Goal: Information Seeking & Learning: Learn about a topic

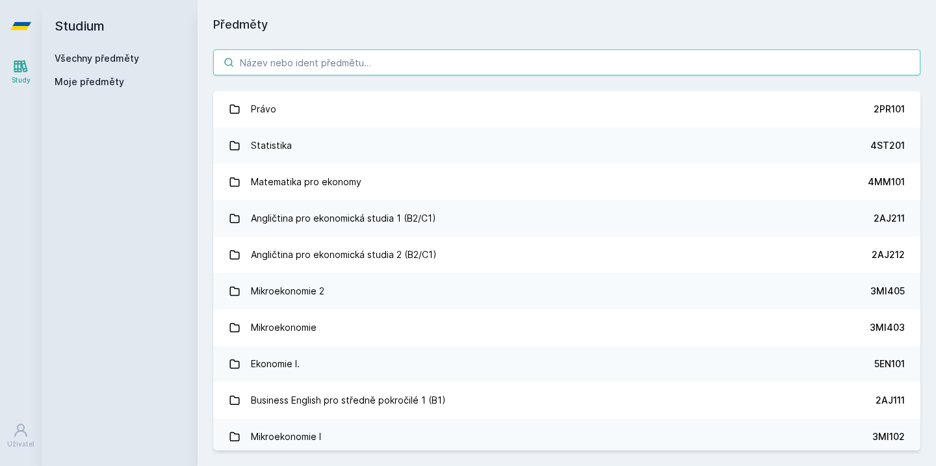
click at [670, 71] on input "search" at bounding box center [566, 62] width 707 height 26
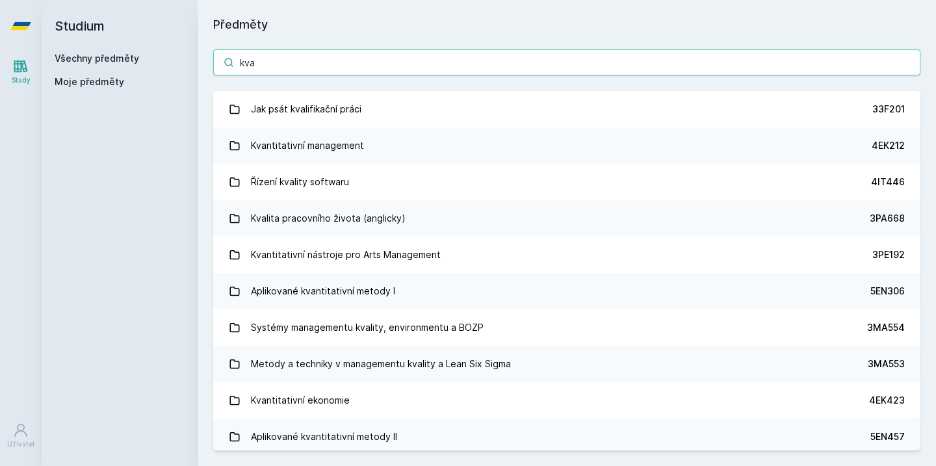
type input "dva"
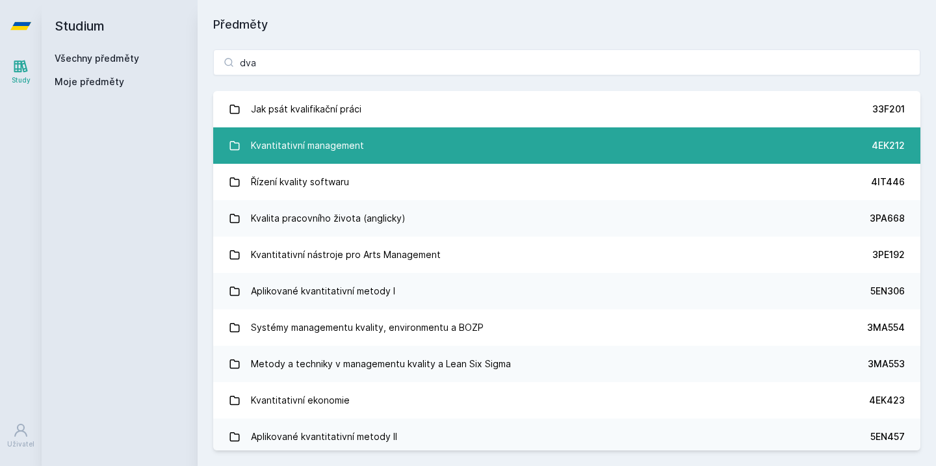
drag, startPoint x: 670, startPoint y: 70, endPoint x: 649, endPoint y: 144, distance: 77.8
click at [649, 144] on link "Kvantitativní management 4EK212" at bounding box center [566, 145] width 707 height 36
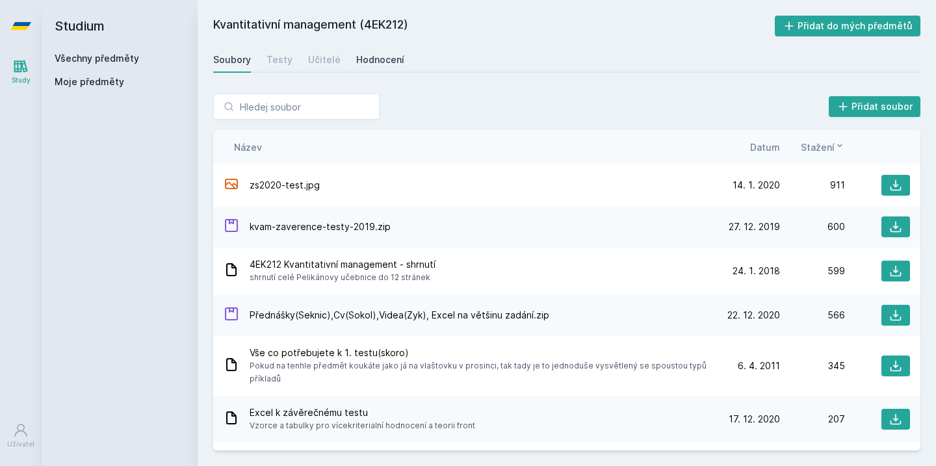
click at [373, 56] on div "Hodnocení" at bounding box center [380, 59] width 48 height 13
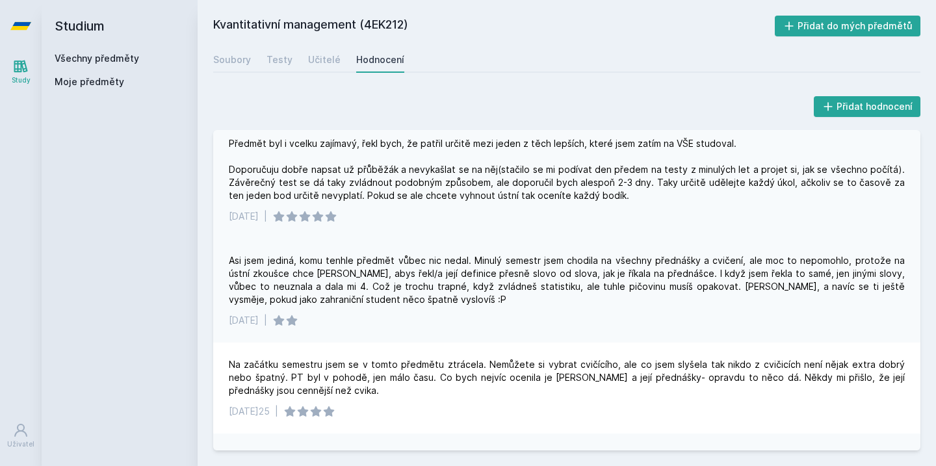
scroll to position [6, 0]
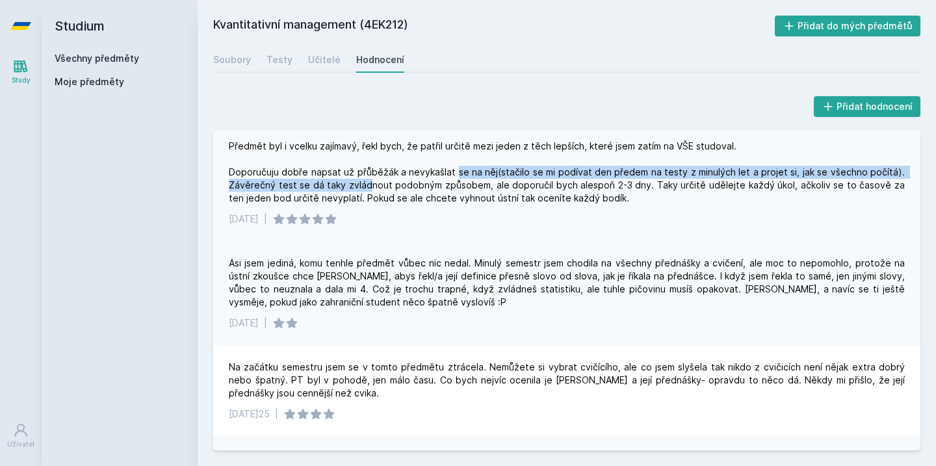
drag, startPoint x: 367, startPoint y: 180, endPoint x: 460, endPoint y: 169, distance: 93.0
click at [460, 169] on div "Předmět byl i vcelku zajímavý, řekl bych, že patřil určitě mezi jeden z těch le…" at bounding box center [567, 172] width 676 height 65
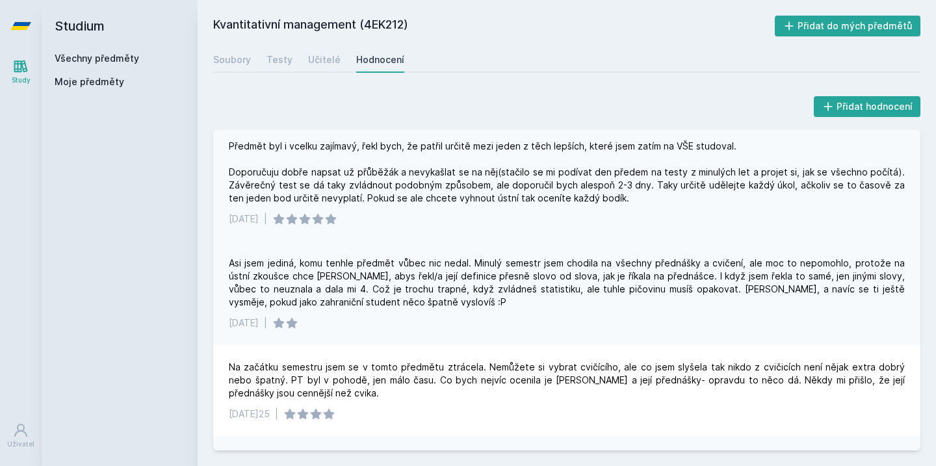
click at [460, 169] on div "Předmět byl i vcelku zajímavý, řekl bych, že patřil určitě mezi jeden z těch le…" at bounding box center [567, 172] width 676 height 65
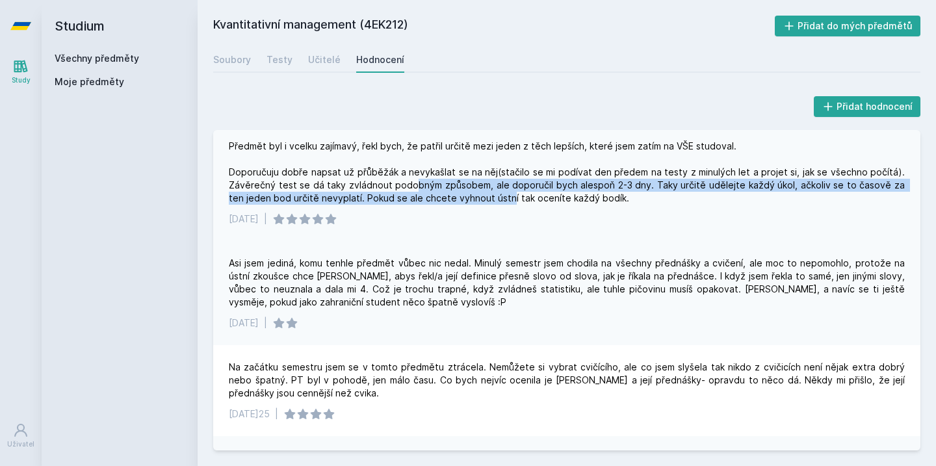
drag, startPoint x: 414, startPoint y: 182, endPoint x: 492, endPoint y: 203, distance: 80.1
click at [492, 203] on div "Předmět byl i vcelku zajímavý, řekl bych, že patřil určitě mezi jeden z těch le…" at bounding box center [567, 172] width 676 height 65
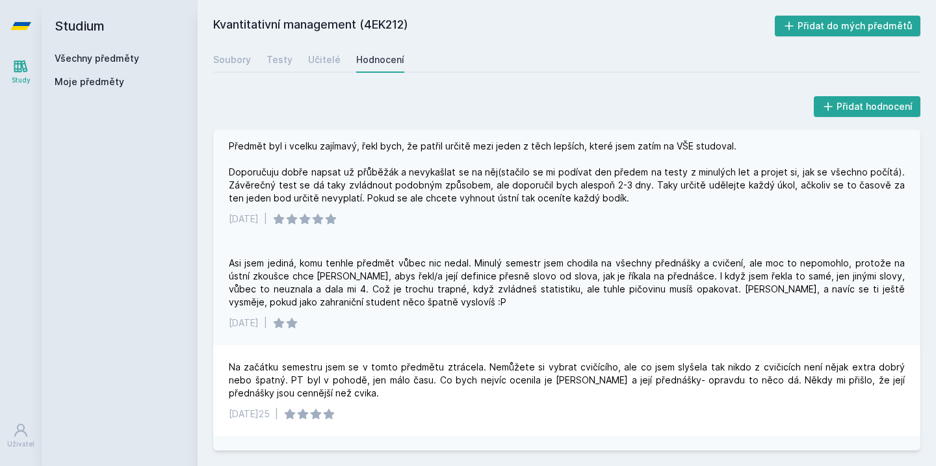
click at [502, 225] on div "[DATE]25 |" at bounding box center [567, 219] width 676 height 13
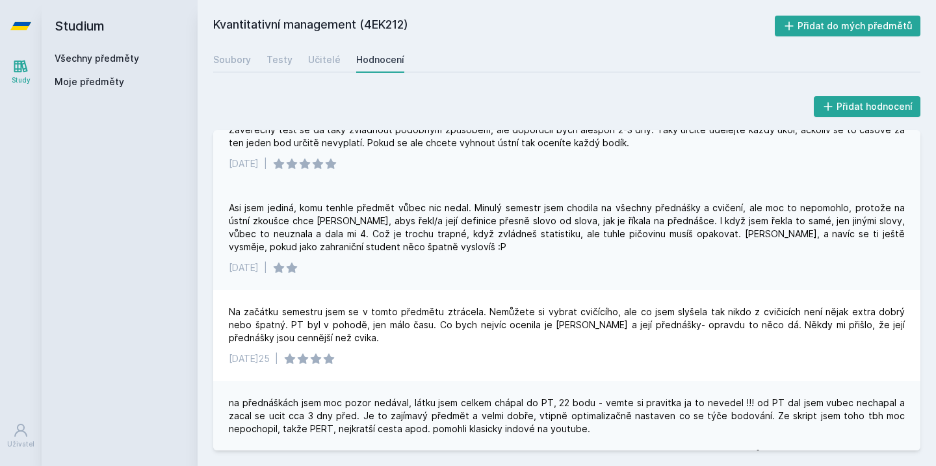
scroll to position [66, 0]
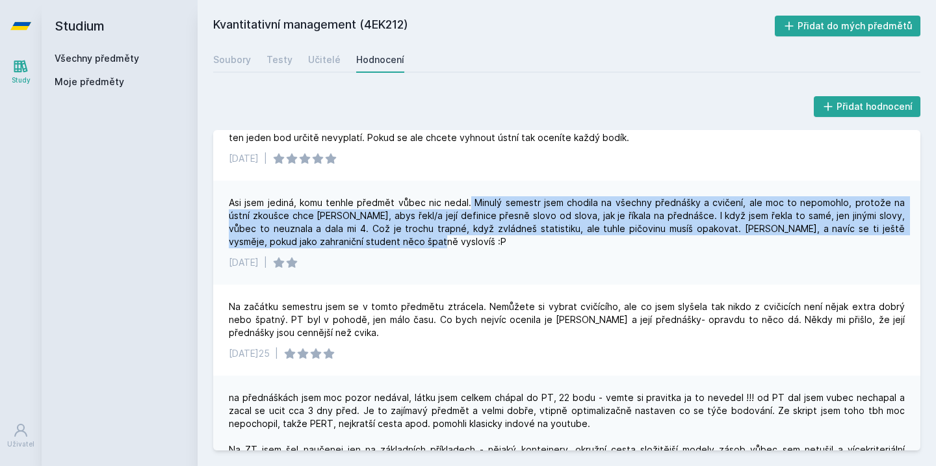
drag, startPoint x: 464, startPoint y: 202, endPoint x: 512, endPoint y: 248, distance: 66.7
click at [512, 248] on div "Asi jsem jediná, komu tenhle předmět vůbec nic nedal. Minulý semestr jsem chodi…" at bounding box center [566, 233] width 707 height 104
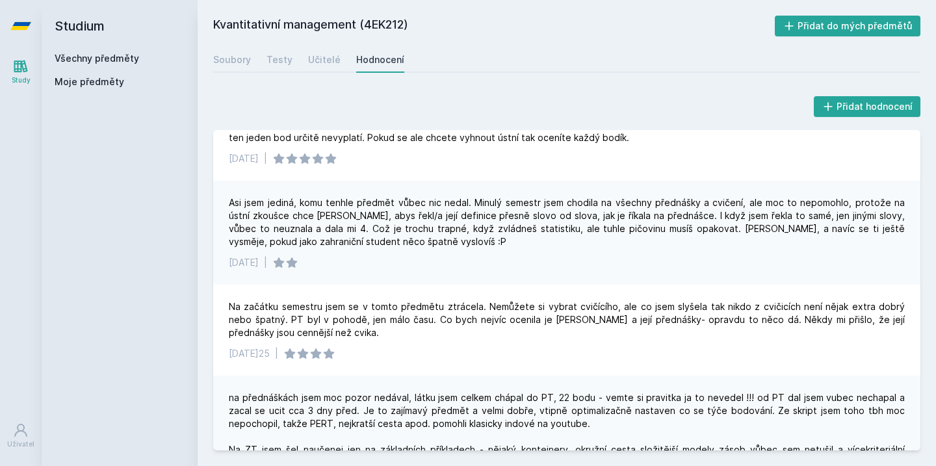
click at [512, 248] on div "Asi jsem jediná, komu tenhle předmět vůbec nic nedal. Minulý semestr jsem chodi…" at bounding box center [566, 233] width 707 height 104
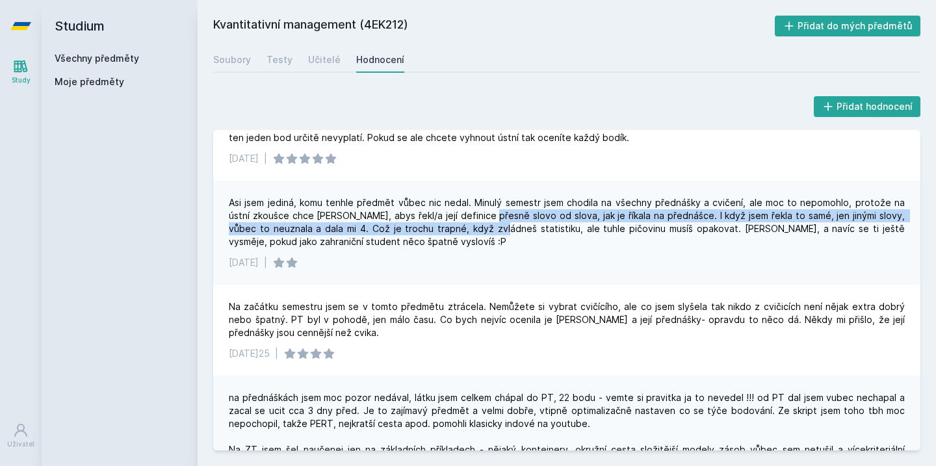
drag, startPoint x: 468, startPoint y: 217, endPoint x: 468, endPoint y: 231, distance: 14.3
click at [468, 231] on div "Asi jsem jediná, komu tenhle předmět vůbec nic nedal. Minulý semestr jsem chodi…" at bounding box center [567, 222] width 676 height 52
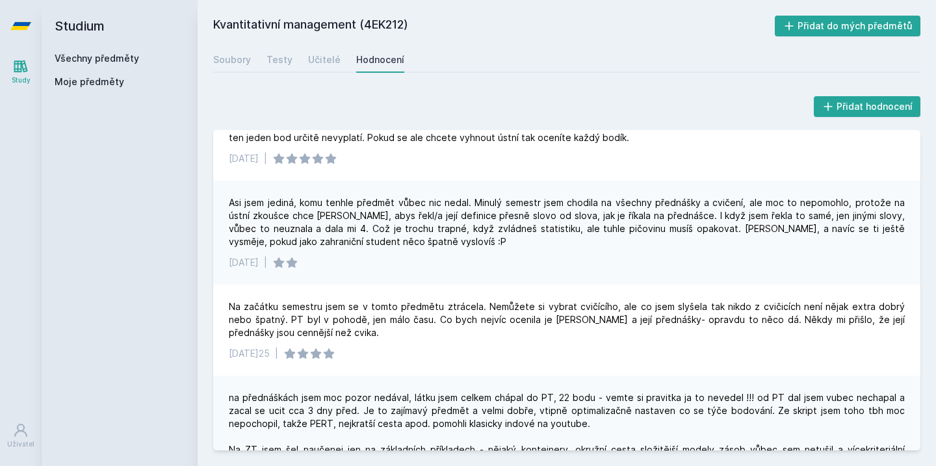
click at [469, 252] on div "Asi jsem jediná, komu tenhle předmět vůbec nic nedal. Minulý semestr jsem chodi…" at bounding box center [566, 233] width 707 height 104
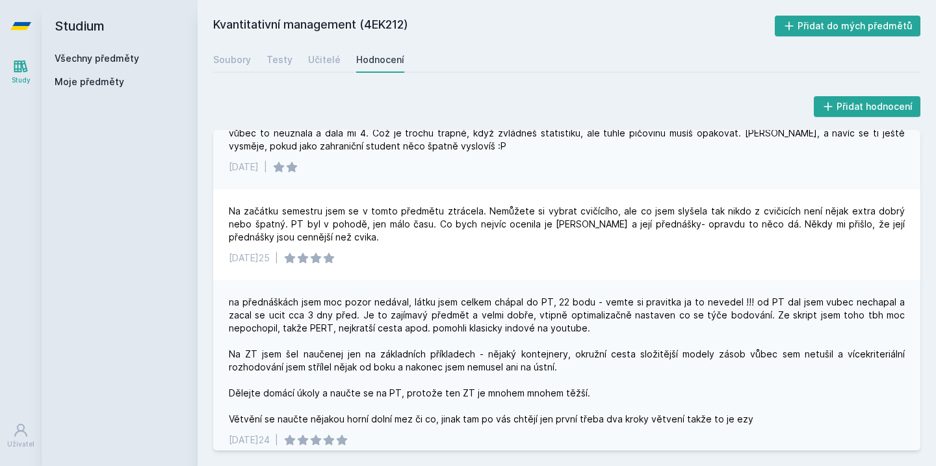
scroll to position [163, 0]
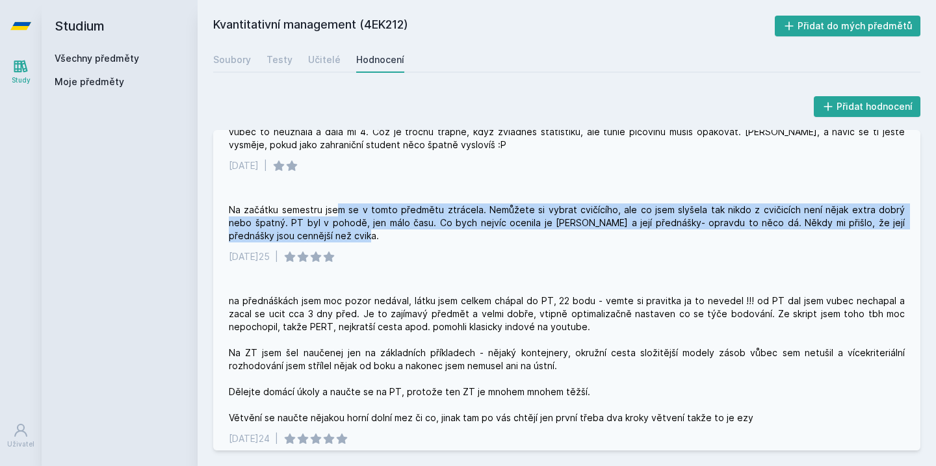
drag, startPoint x: 334, startPoint y: 213, endPoint x: 414, endPoint y: 235, distance: 83.0
click at [415, 235] on div "Na začátku semestru jsem se v tomto předmětu ztrácela. Nemůžete si vybrat cvičí…" at bounding box center [567, 223] width 676 height 39
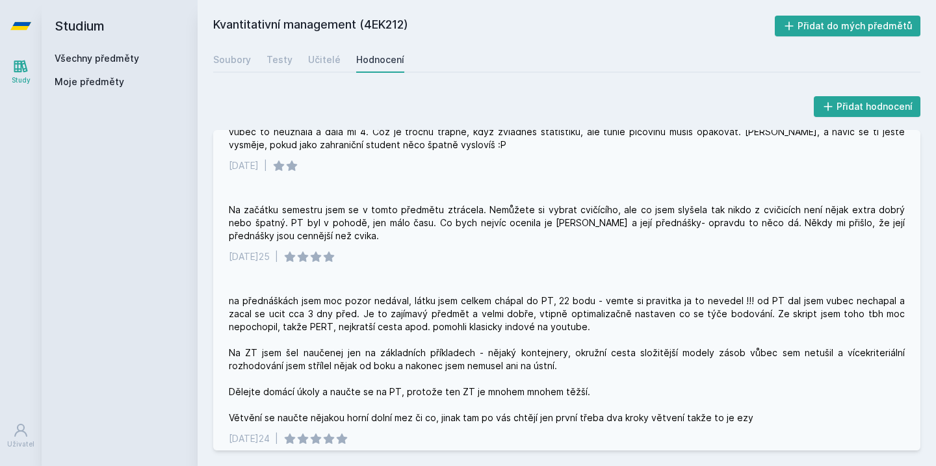
click at [419, 260] on div "[DATE] |" at bounding box center [567, 256] width 676 height 13
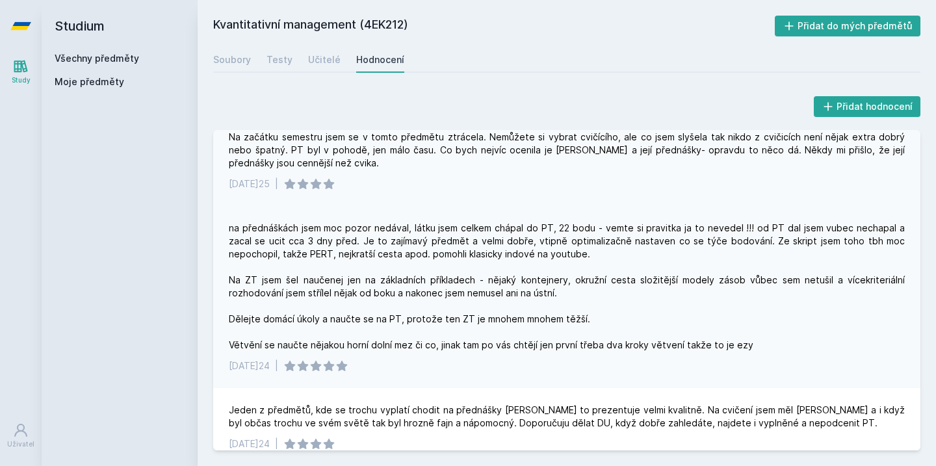
scroll to position [237, 0]
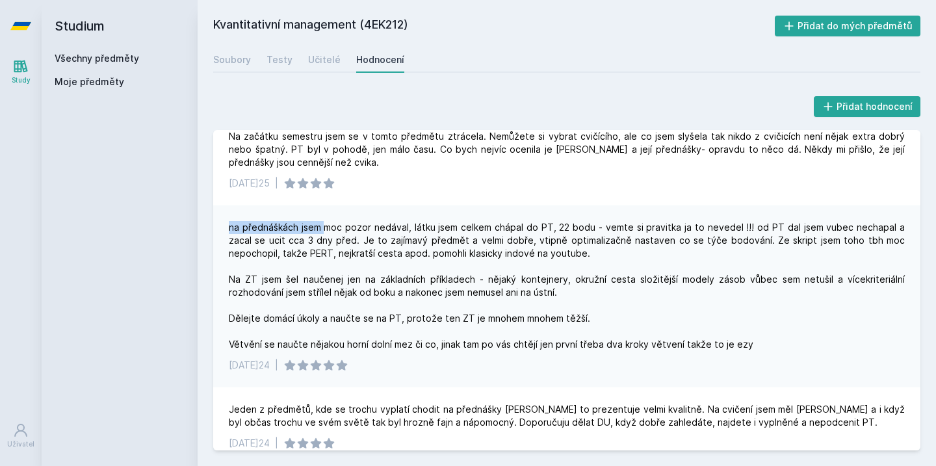
drag, startPoint x: 323, startPoint y: 228, endPoint x: 564, endPoint y: 207, distance: 242.2
click at [564, 207] on div "na přednáškách jsem moc pozor nedával, látku jsem celkem chápal do PT, 22 bodu …" at bounding box center [566, 296] width 707 height 182
click at [565, 207] on div "na přednáškách jsem moc pozor nedával, látku jsem celkem chápal do PT, 22 bodu …" at bounding box center [566, 296] width 707 height 182
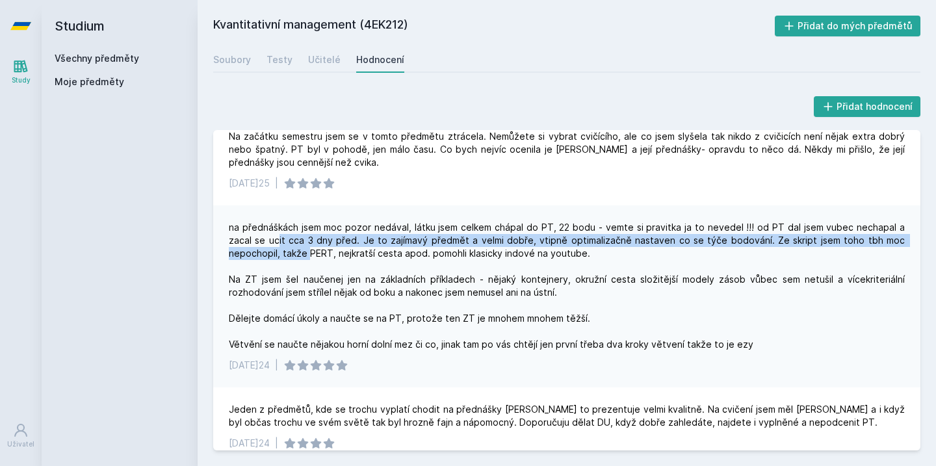
click at [252, 243] on div "na přednáškách jsem moc pozor nedával, látku jsem celkem chápal do PT, 22 bodu …" at bounding box center [567, 286] width 676 height 130
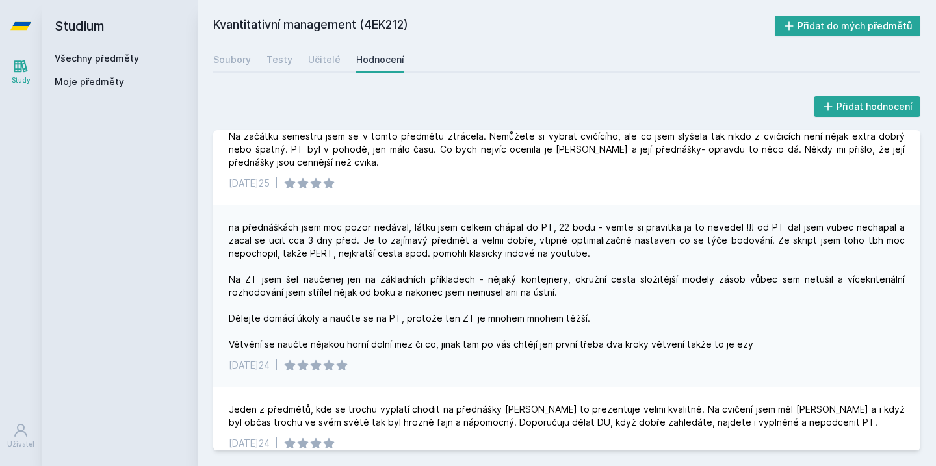
click at [254, 243] on div "na přednáškách jsem moc pozor nedával, látku jsem celkem chápal do PT, 22 bodu …" at bounding box center [567, 286] width 676 height 130
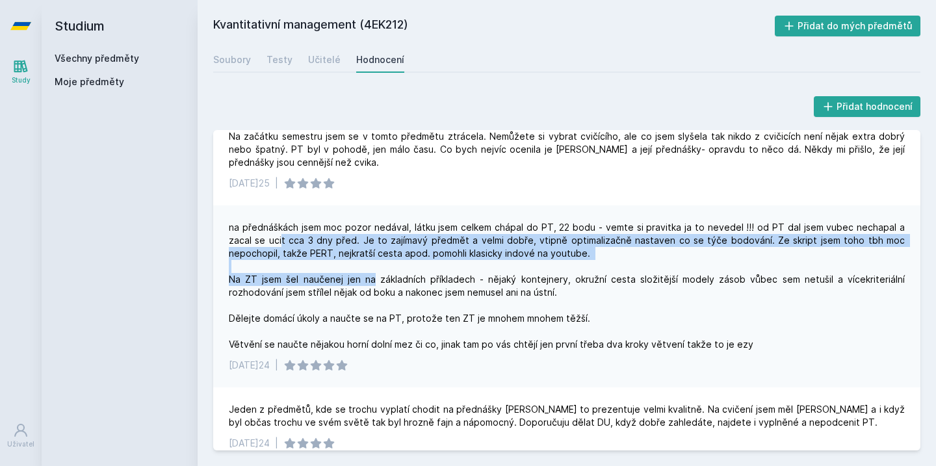
drag, startPoint x: 254, startPoint y: 243, endPoint x: 375, endPoint y: 275, distance: 125.9
click at [375, 275] on div "na přednáškách jsem moc pozor nedával, látku jsem celkem chápal do PT, 22 bodu …" at bounding box center [567, 286] width 676 height 130
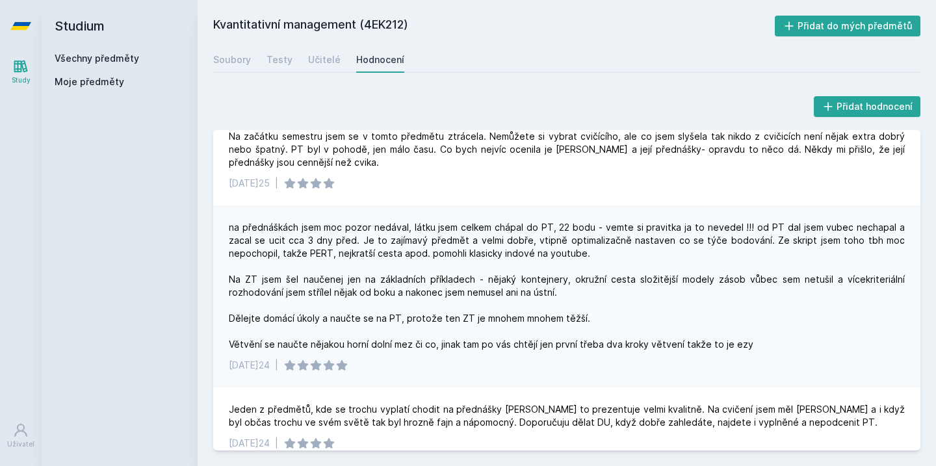
click at [372, 259] on div "na přednáškách jsem moc pozor nedával, látku jsem celkem chápal do PT, 22 bodu …" at bounding box center [567, 286] width 676 height 130
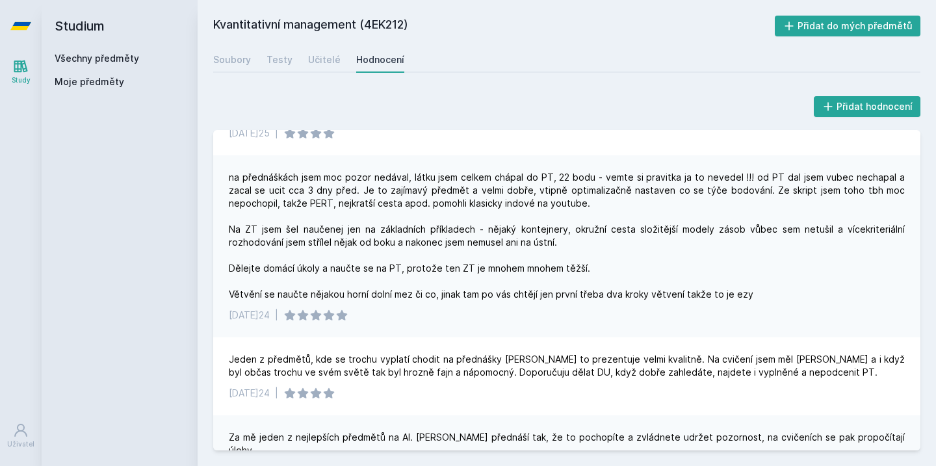
scroll to position [288, 0]
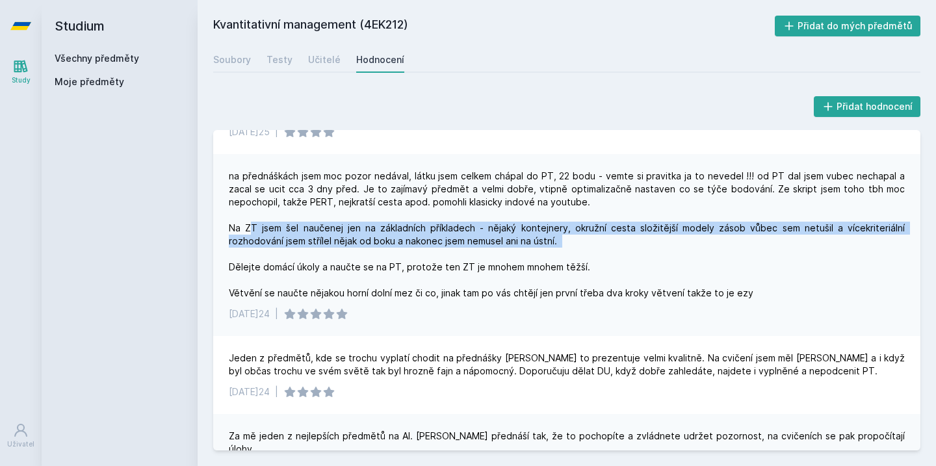
drag, startPoint x: 250, startPoint y: 233, endPoint x: 325, endPoint y: 251, distance: 77.6
click at [325, 251] on div "na přednáškách jsem moc pozor nedával, látku jsem celkem chápal do PT, 22 bodu …" at bounding box center [567, 235] width 676 height 130
click at [325, 255] on div "na přednáškách jsem moc pozor nedával, látku jsem celkem chápal do PT, 22 bodu …" at bounding box center [567, 235] width 676 height 130
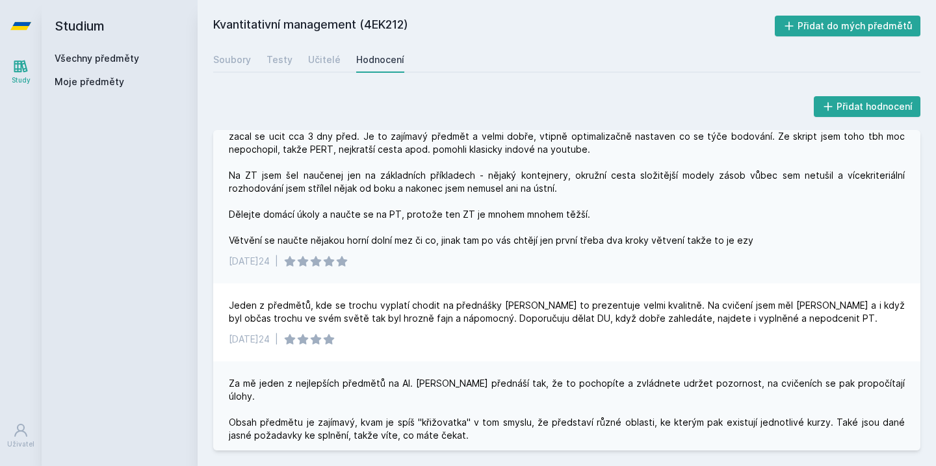
scroll to position [343, 0]
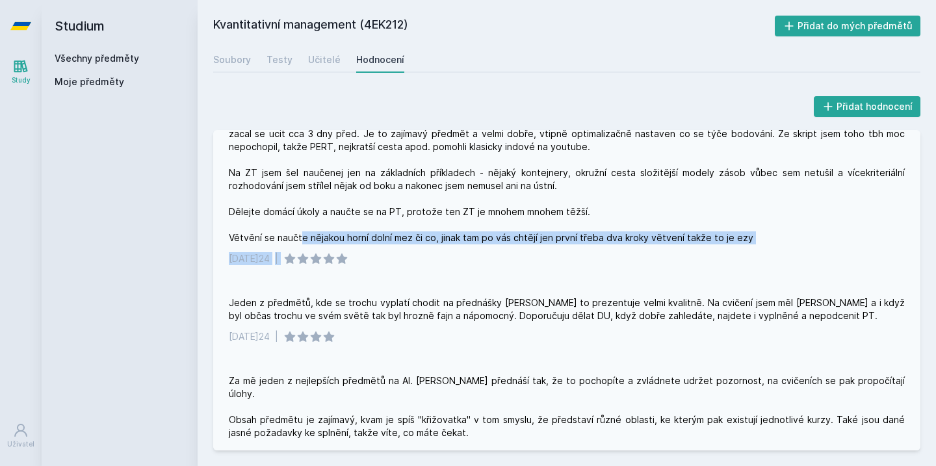
drag, startPoint x: 301, startPoint y: 233, endPoint x: 418, endPoint y: 295, distance: 132.6
click at [418, 295] on div "Předmět byl i vcelku zajímavý, řekl bych, že patřil určitě mezi jeden z těch le…" at bounding box center [566, 290] width 707 height 321
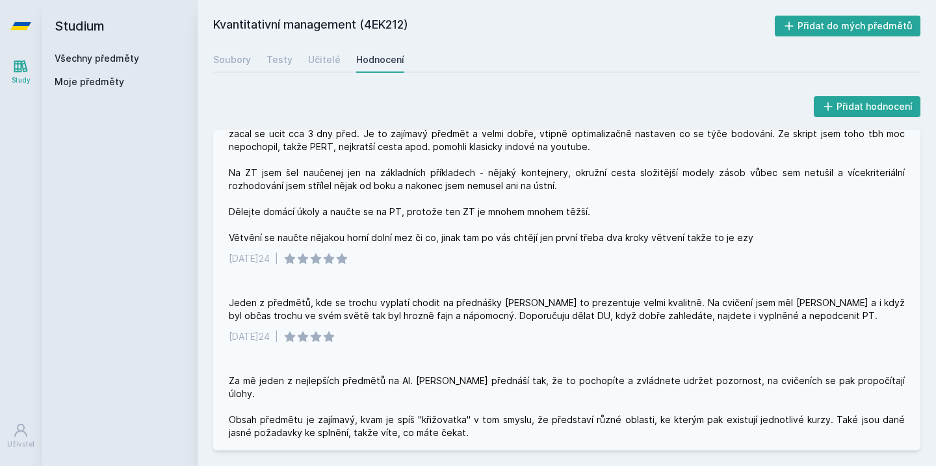
click at [418, 295] on div "Jeden z předmětů, kde se trochu vyplatí chodit na přednášky [PERSON_NAME] to pr…" at bounding box center [566, 320] width 707 height 78
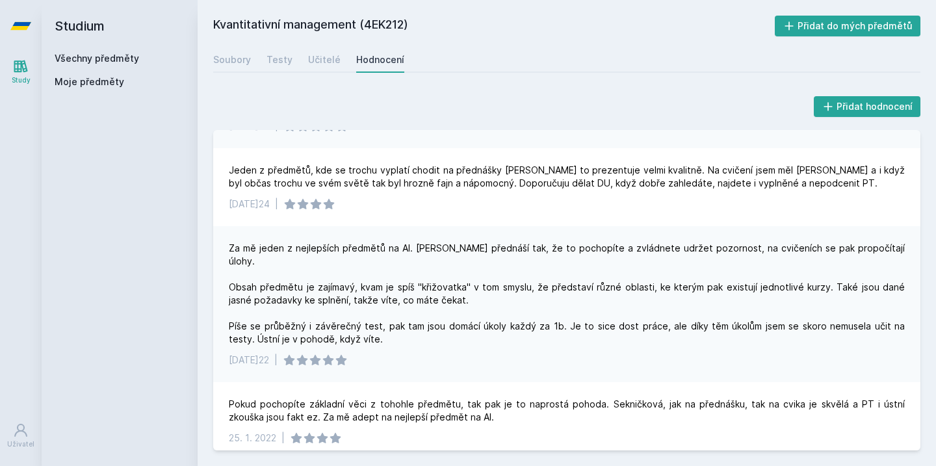
scroll to position [485, 0]
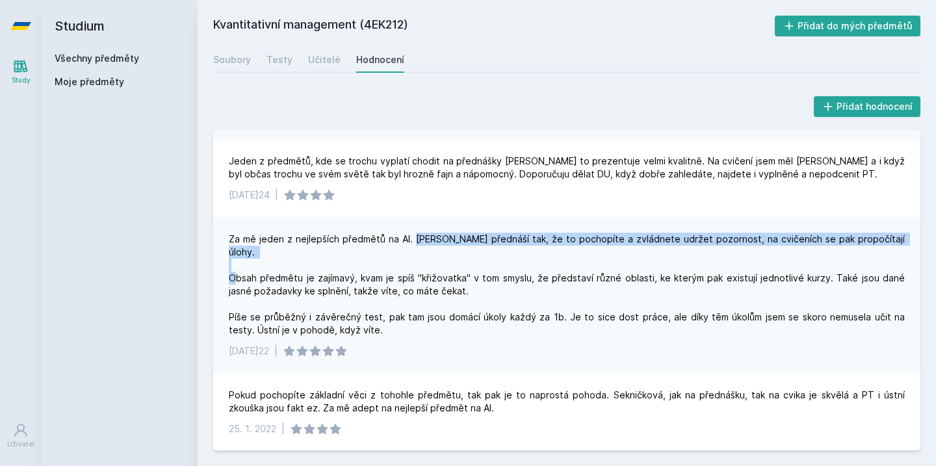
drag, startPoint x: 294, startPoint y: 246, endPoint x: 406, endPoint y: 243, distance: 112.5
click at [407, 243] on div "Za mě jeden z nejlepších předmětů na AI. [PERSON_NAME] přednáší tak, že to poch…" at bounding box center [567, 285] width 676 height 104
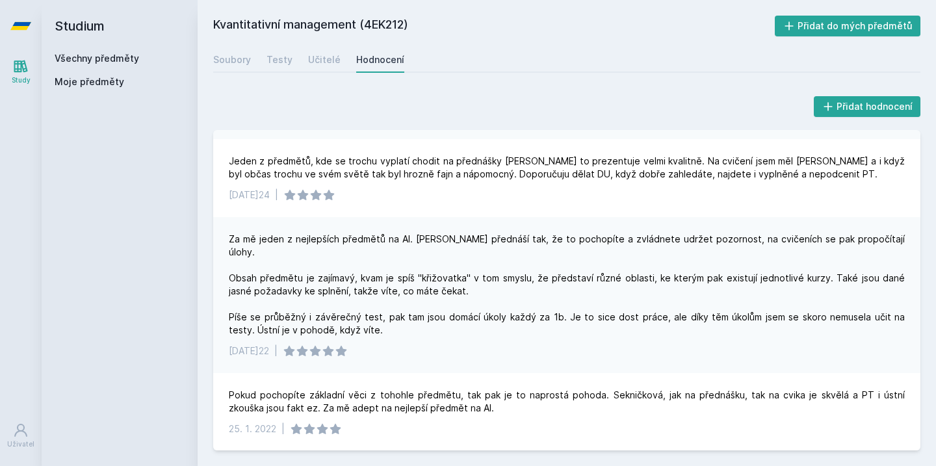
click at [406, 247] on div "Za mě jeden z nejlepších předmětů na AI. [PERSON_NAME] přednáší tak, že to poch…" at bounding box center [567, 285] width 676 height 104
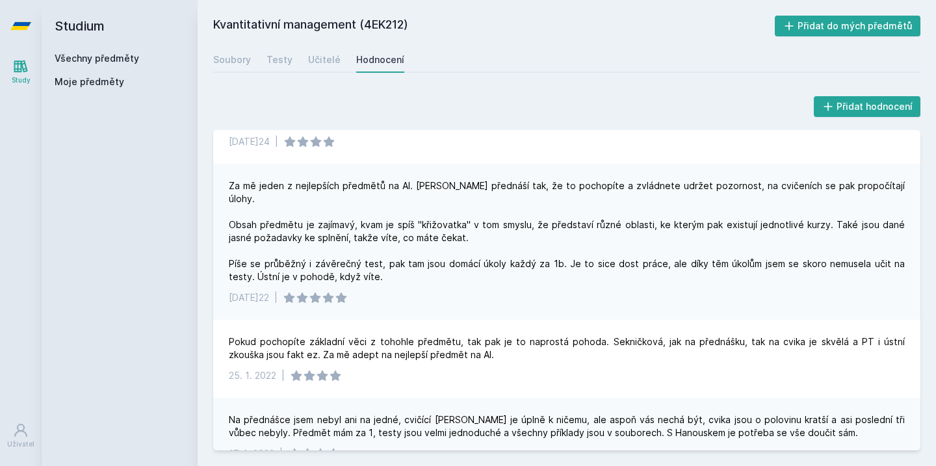
scroll to position [542, 0]
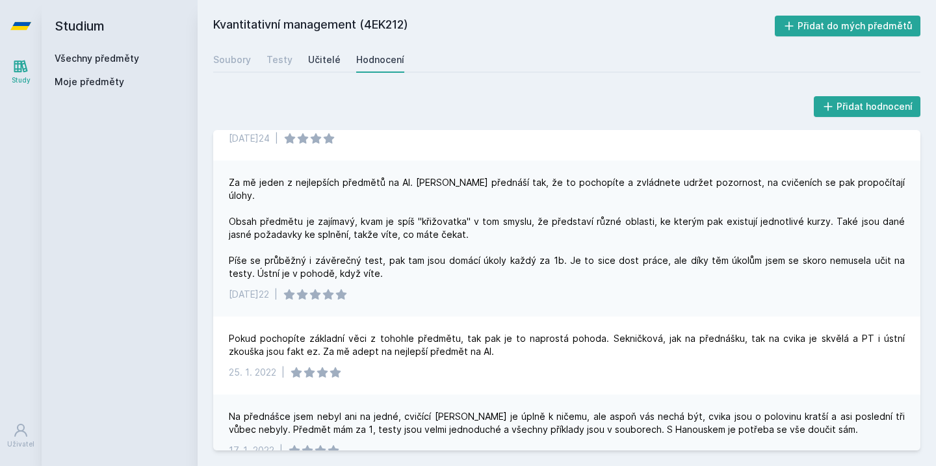
click at [330, 64] on div "Učitelé" at bounding box center [324, 59] width 33 height 13
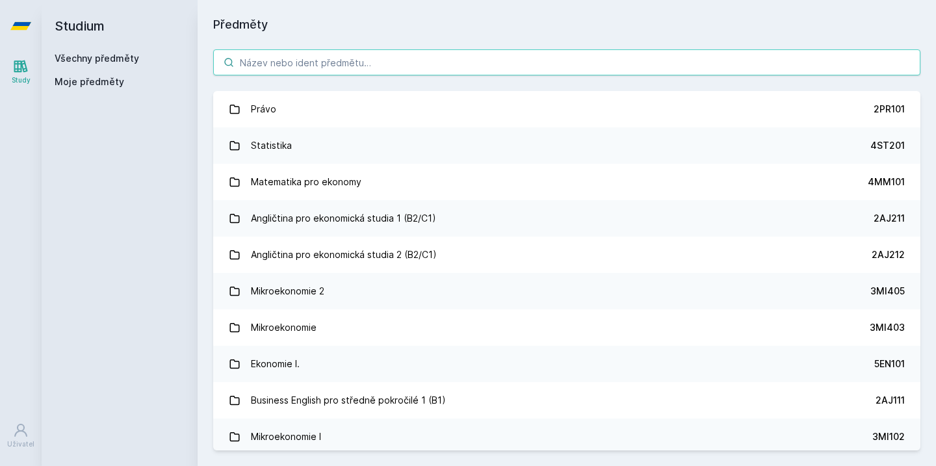
click at [408, 61] on input "search" at bounding box center [566, 62] width 707 height 26
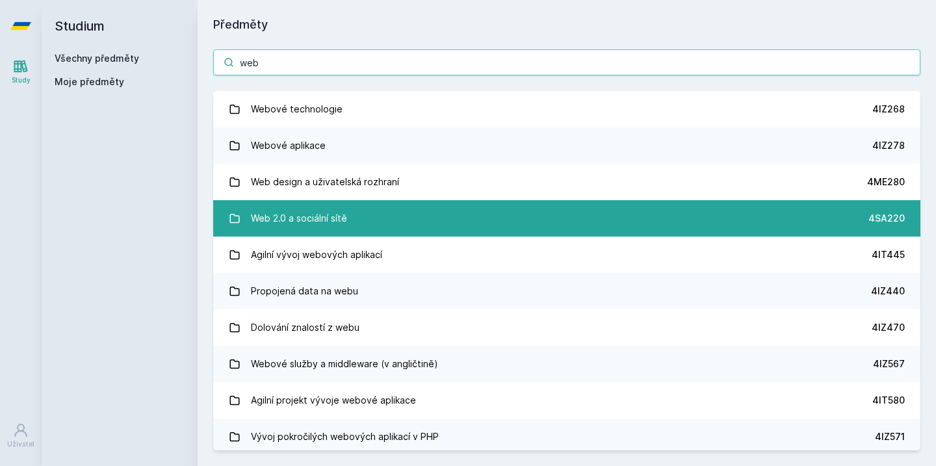
type input "web"
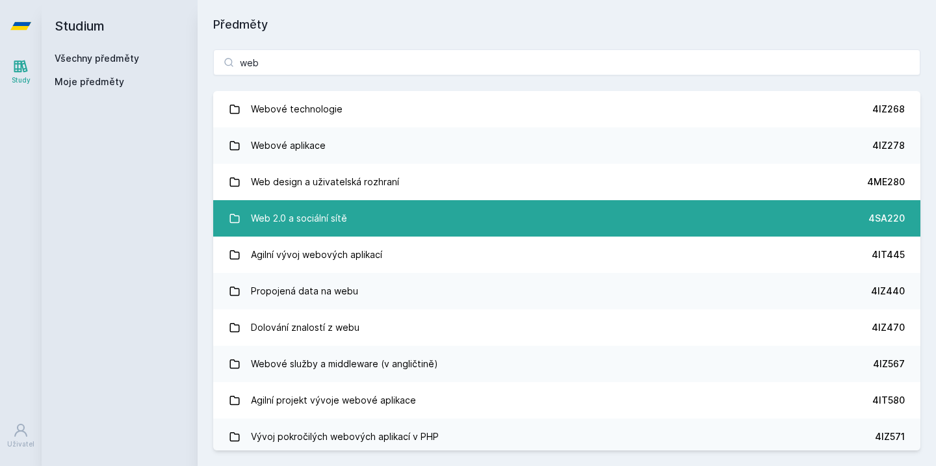
click at [431, 220] on link "Web 2.0 a sociální sítě 4SA220" at bounding box center [566, 218] width 707 height 36
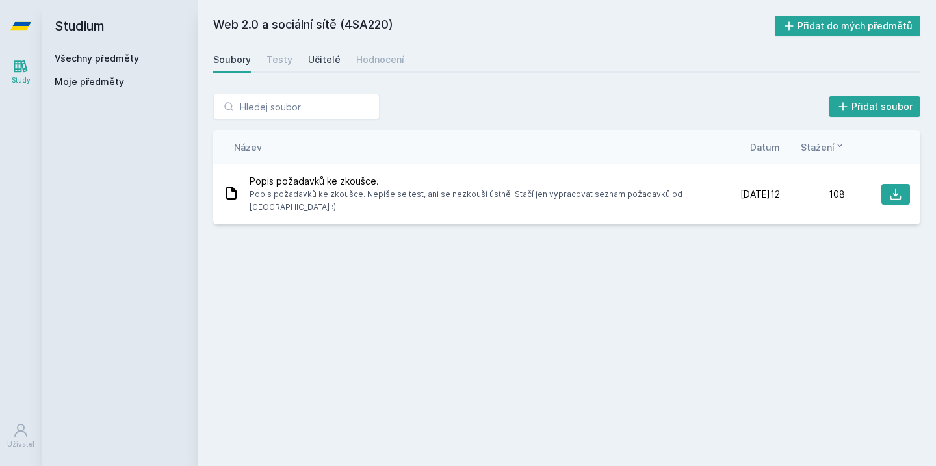
click at [318, 64] on div "Učitelé" at bounding box center [324, 59] width 33 height 13
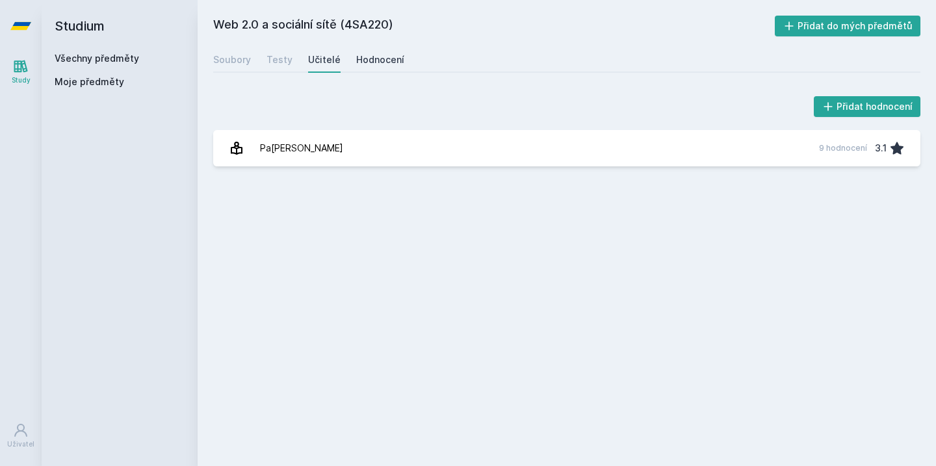
click at [378, 62] on div "Hodnocení" at bounding box center [380, 59] width 48 height 13
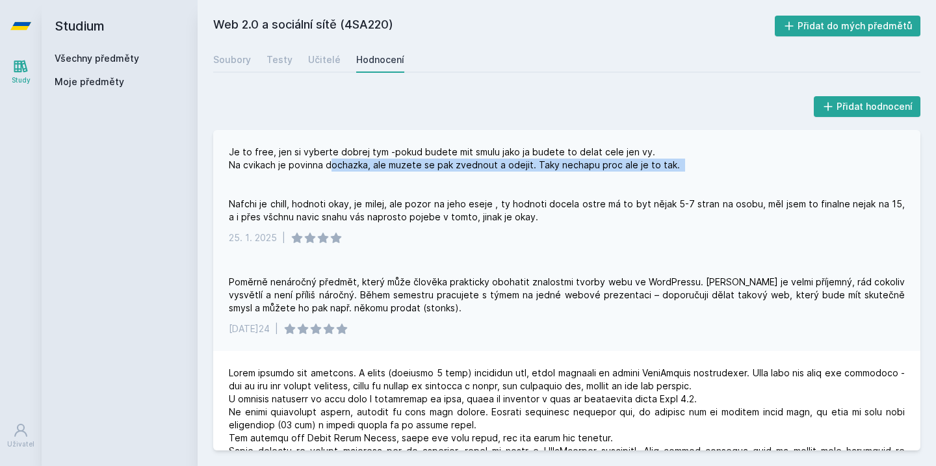
drag, startPoint x: 330, startPoint y: 169, endPoint x: 414, endPoint y: 178, distance: 85.0
click at [414, 178] on div "Je to free, jen si vyberte dobrej tym -pokud budete mit smulu jako ja budete to…" at bounding box center [567, 185] width 676 height 78
click at [414, 179] on div "Je to free, jen si vyberte dobrej tym -pokud budete mit smulu jako ja budete to…" at bounding box center [567, 185] width 676 height 78
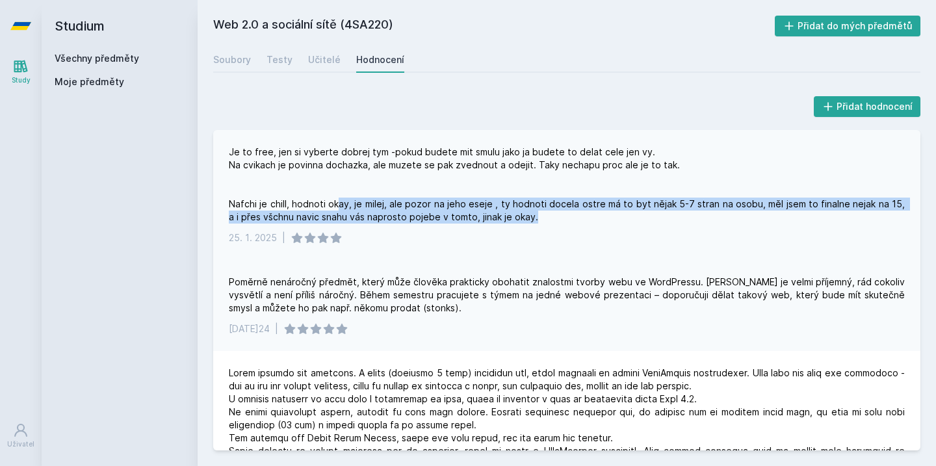
drag, startPoint x: 337, startPoint y: 197, endPoint x: 512, endPoint y: 227, distance: 177.4
click at [510, 227] on div "Je to free, jen si vyberte dobrej tym -pokud budete mit smulu jako ja budete to…" at bounding box center [566, 195] width 707 height 130
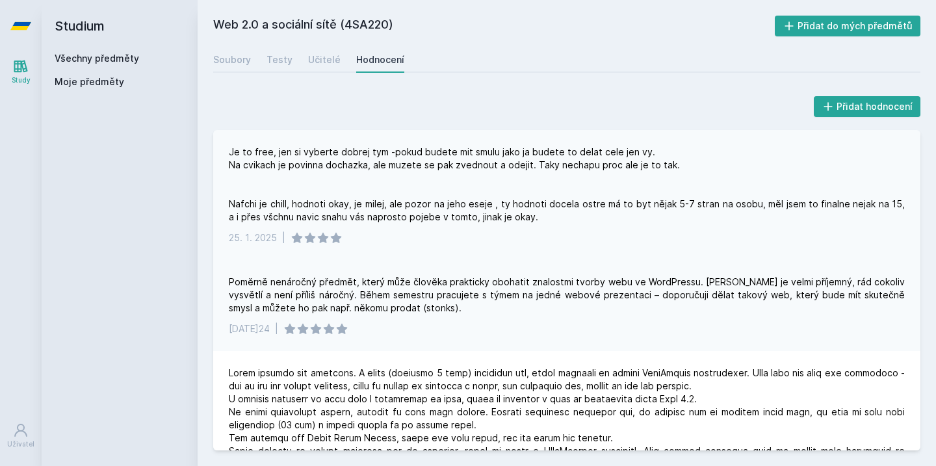
click at [558, 233] on div "[DATE] |" at bounding box center [567, 237] width 676 height 13
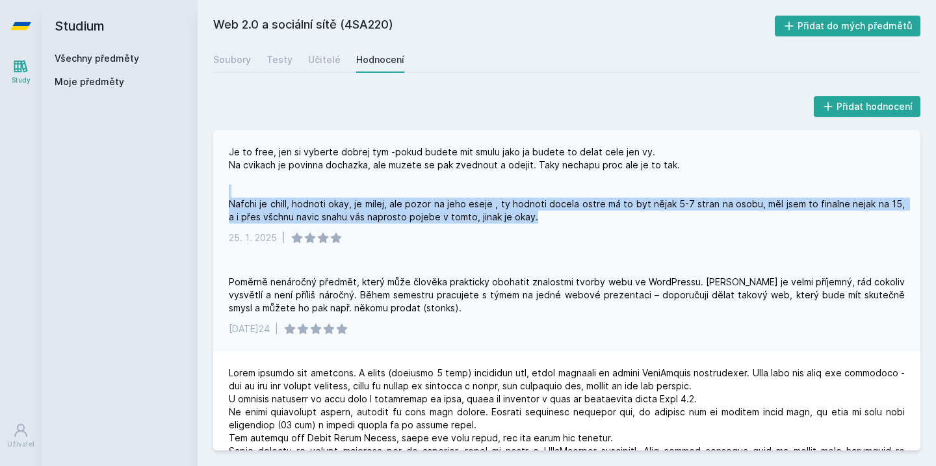
drag, startPoint x: 527, startPoint y: 214, endPoint x: 405, endPoint y: 192, distance: 124.1
click at [405, 192] on div "Je to free, jen si vyberte dobrej tym -pokud budete mit smulu jako ja budete to…" at bounding box center [567, 185] width 676 height 78
click at [405, 191] on div "Je to free, jen si vyberte dobrej tym -pokud budete mit smulu jako ja budete to…" at bounding box center [567, 185] width 676 height 78
drag, startPoint x: 344, startPoint y: 202, endPoint x: 492, endPoint y: 222, distance: 149.0
click at [494, 222] on div "Je to free, jen si vyberte dobrej tym -pokud budete mit smulu jako ja budete to…" at bounding box center [567, 185] width 676 height 78
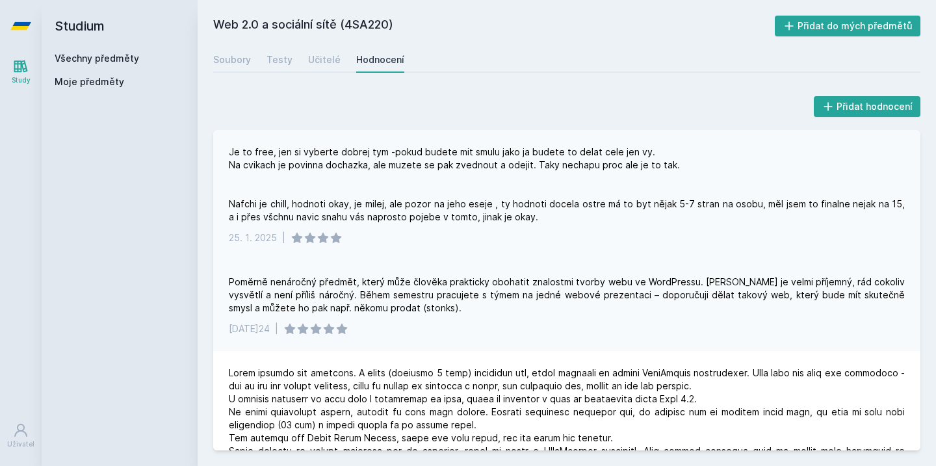
click at [494, 253] on div "Je to free, jen si vyberte dobrej tym -pokud budete mit smulu jako ja budete to…" at bounding box center [566, 195] width 707 height 130
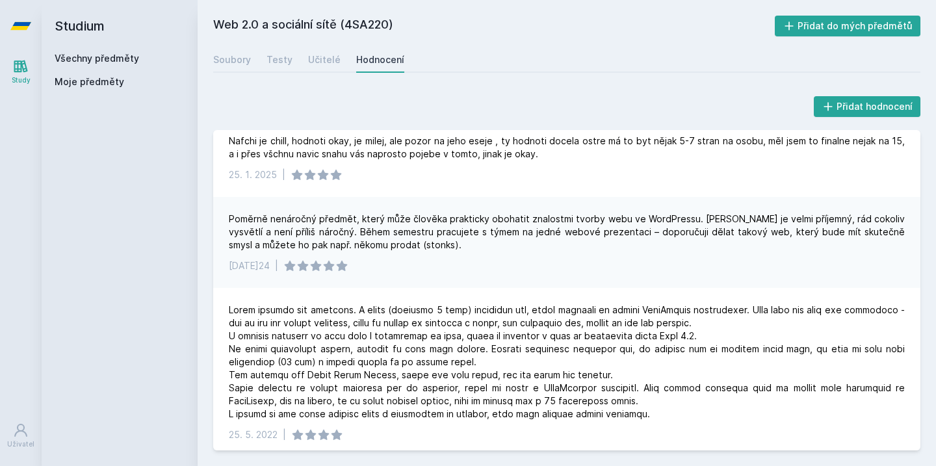
scroll to position [64, 0]
drag, startPoint x: 284, startPoint y: 233, endPoint x: 432, endPoint y: 252, distance: 149.5
click at [434, 249] on div "Poměrně nenáročný předmět, který může člověka prakticky obohatit znalostmi tvor…" at bounding box center [567, 230] width 676 height 39
click at [554, 254] on div "Poměrně nenáročný předmět, který může člověka prakticky obohatit znalostmi tvor…" at bounding box center [566, 241] width 707 height 91
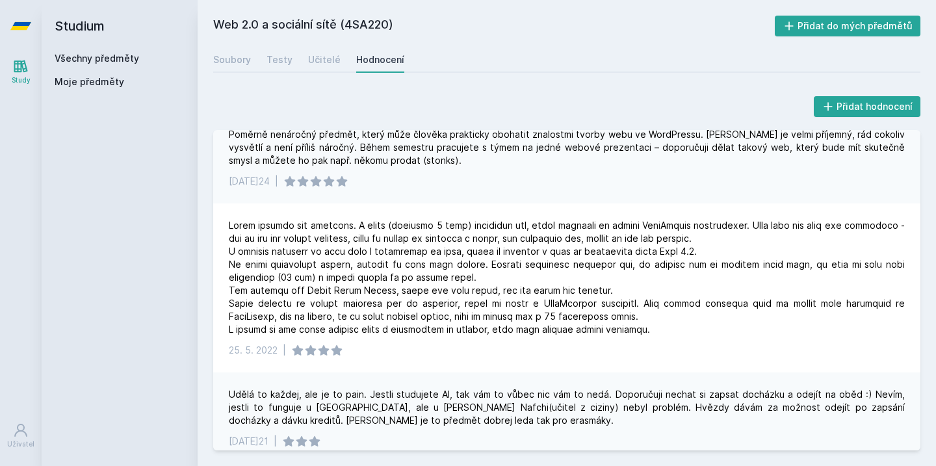
scroll to position [151, 0]
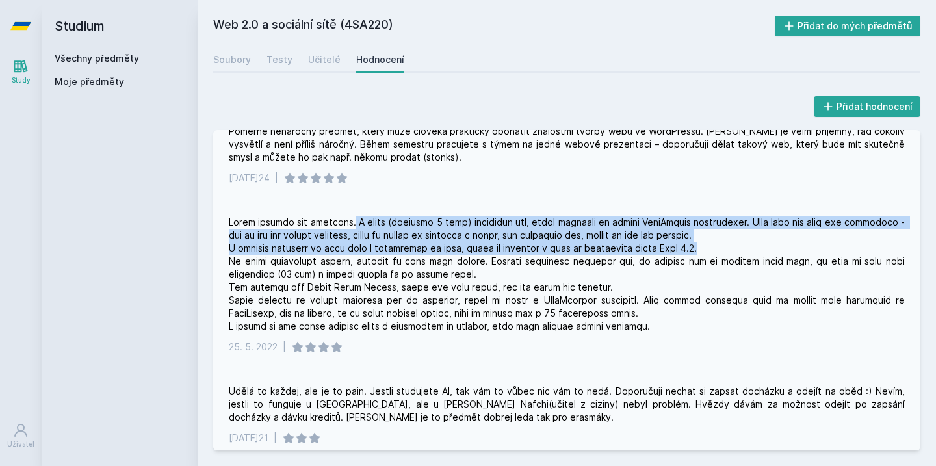
drag, startPoint x: 365, startPoint y: 225, endPoint x: 763, endPoint y: 252, distance: 399.5
click at [769, 244] on div at bounding box center [567, 274] width 676 height 117
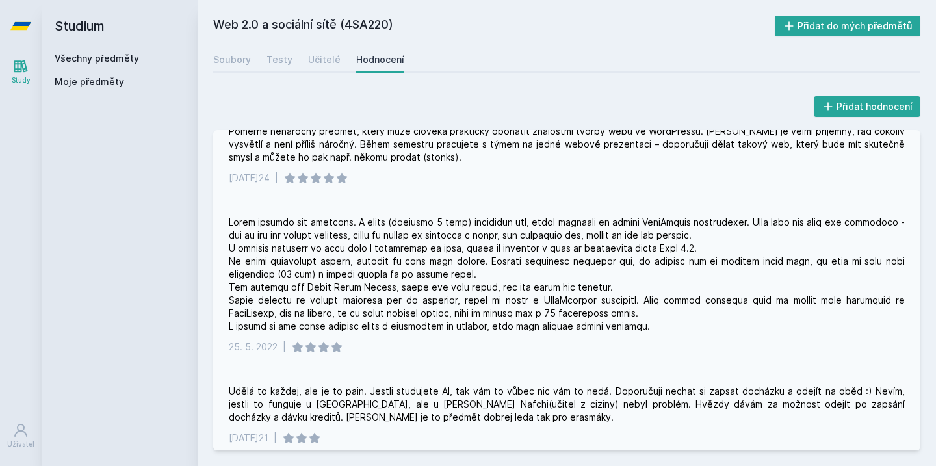
click at [763, 254] on div at bounding box center [567, 274] width 676 height 117
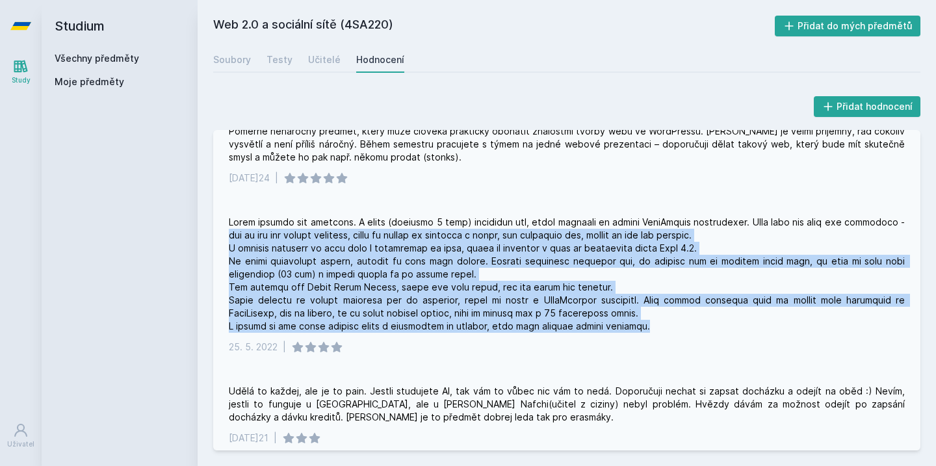
drag, startPoint x: 283, startPoint y: 238, endPoint x: 704, endPoint y: 325, distance: 430.2
click at [704, 325] on div at bounding box center [567, 274] width 676 height 117
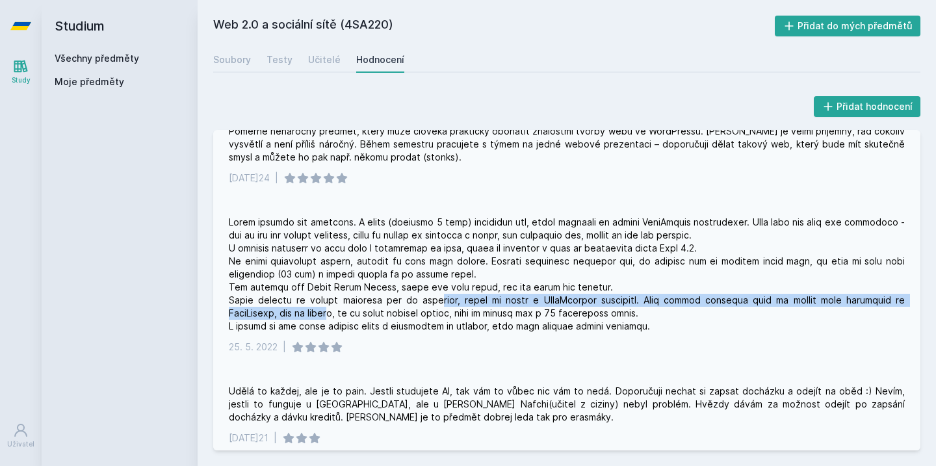
drag, startPoint x: 336, startPoint y: 308, endPoint x: 441, endPoint y: 302, distance: 106.1
click at [442, 303] on div at bounding box center [567, 274] width 676 height 117
click at [441, 302] on div at bounding box center [567, 274] width 676 height 117
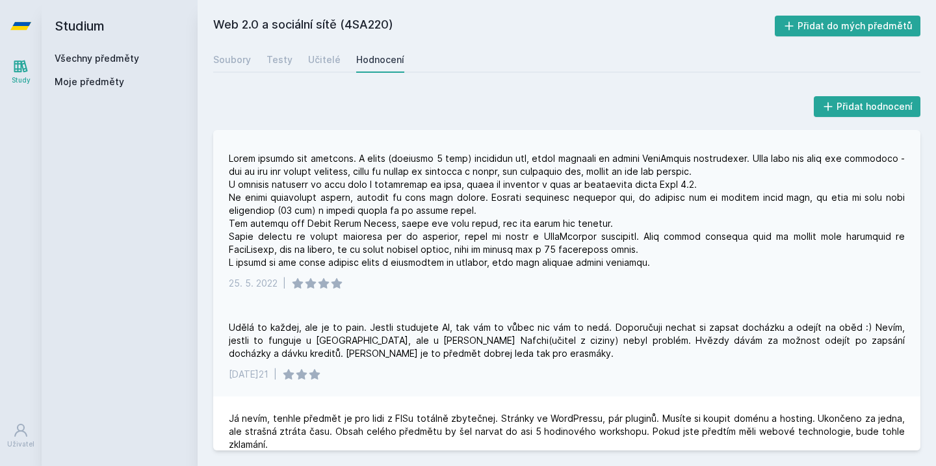
scroll to position [222, 0]
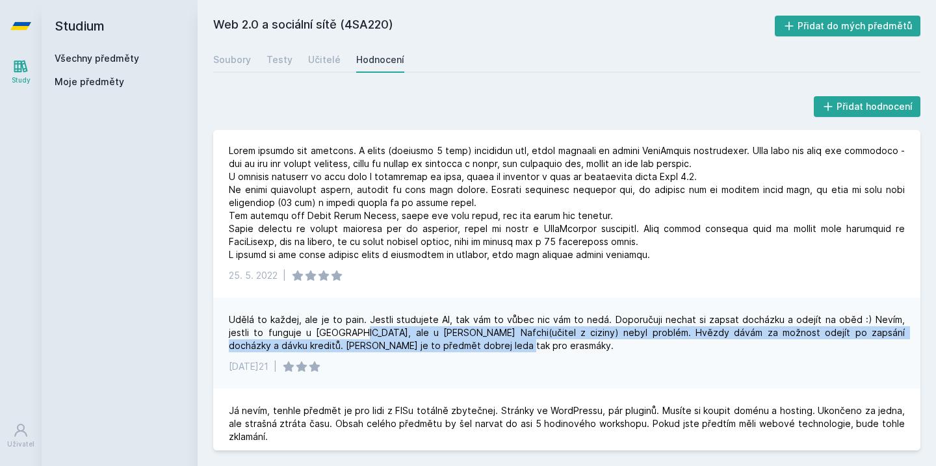
drag, startPoint x: 311, startPoint y: 328, endPoint x: 427, endPoint y: 352, distance: 118.2
click at [427, 347] on div "Udělá to každej, ale je to pain. Jestli studujete AI, tak vám to vůbec nic vám …" at bounding box center [567, 332] width 676 height 39
click at [427, 352] on div "Udělá to každej, ale je to pain. Jestli studujete AI, tak vám to vůbec nic vám …" at bounding box center [567, 332] width 676 height 39
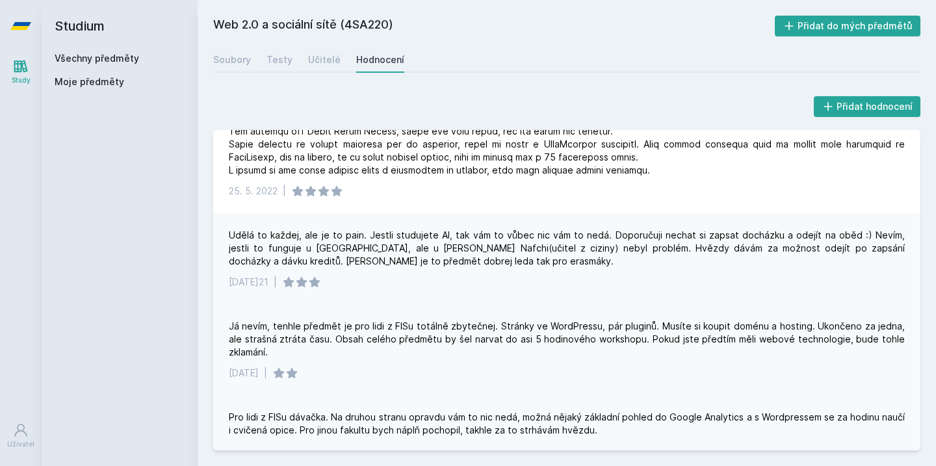
scroll to position [325, 0]
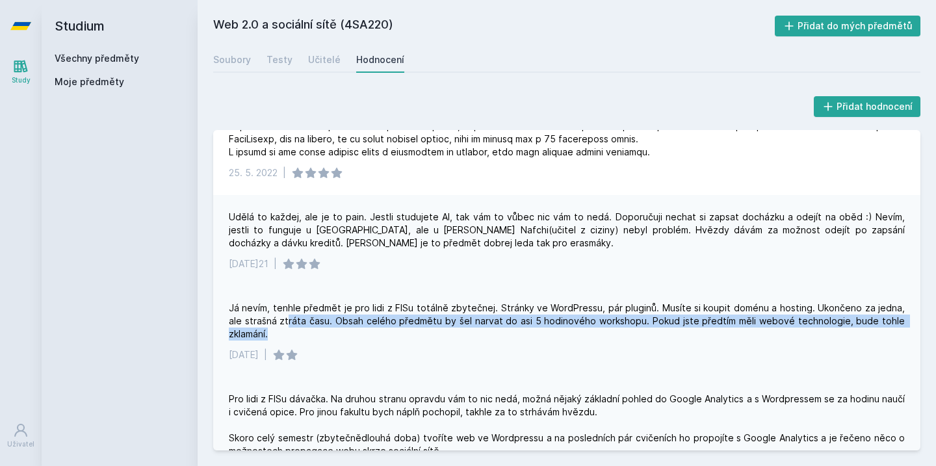
drag, startPoint x: 274, startPoint y: 313, endPoint x: 355, endPoint y: 340, distance: 85.5
click at [356, 337] on div "Já nevím, tenhle předmět je pro lidi z FISu totálně zbytečnej. Stránky ve WordP…" at bounding box center [567, 321] width 676 height 39
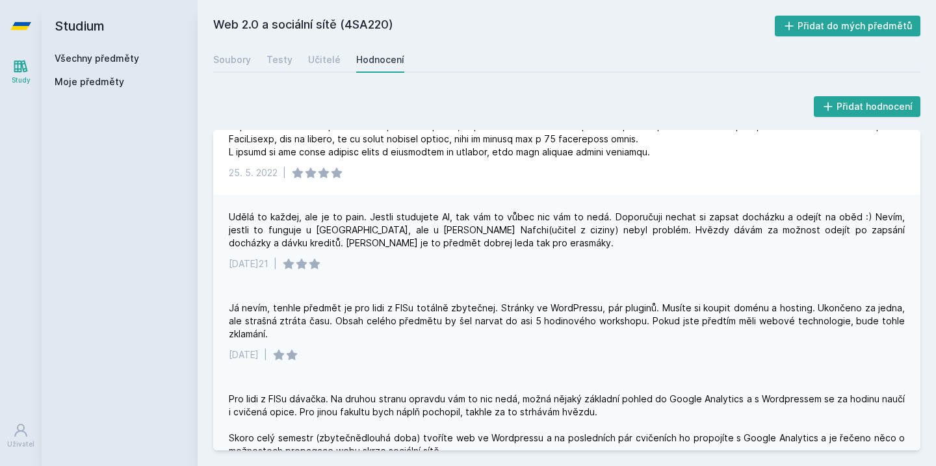
click at [355, 343] on div "Já nevím, tenhle předmět je pro lidi z FISu totálně zbytečnej. Stránky ve WordP…" at bounding box center [566, 331] width 707 height 91
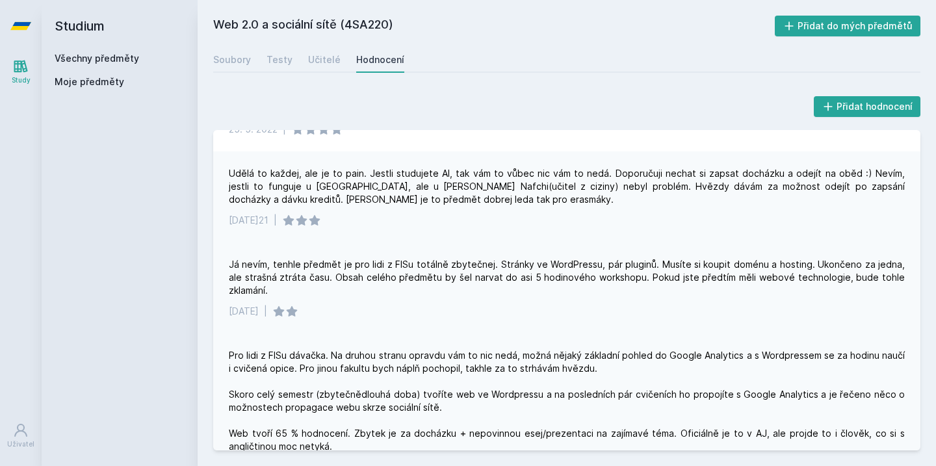
scroll to position [376, 0]
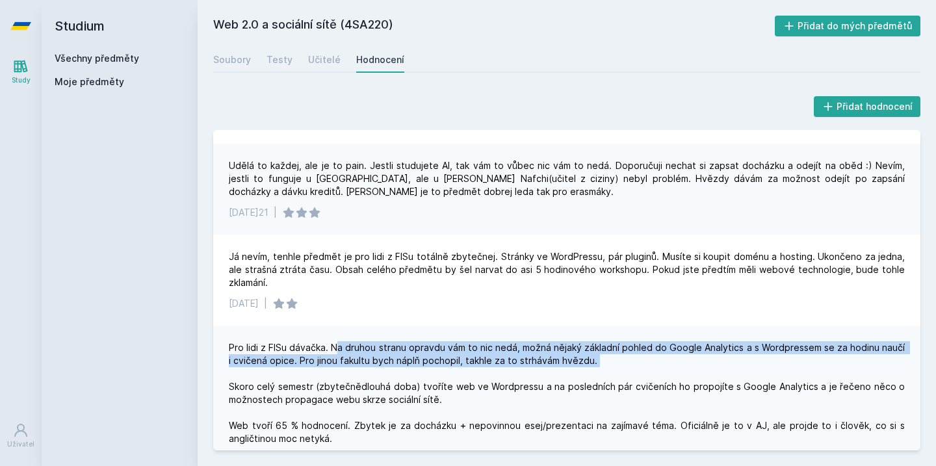
drag, startPoint x: 337, startPoint y: 348, endPoint x: 404, endPoint y: 369, distance: 70.1
click at [404, 366] on div "Pro lidi z FISu dávačka. Na druhou stranu opravdu vám to nic nedá, možná nějaký…" at bounding box center [567, 393] width 676 height 104
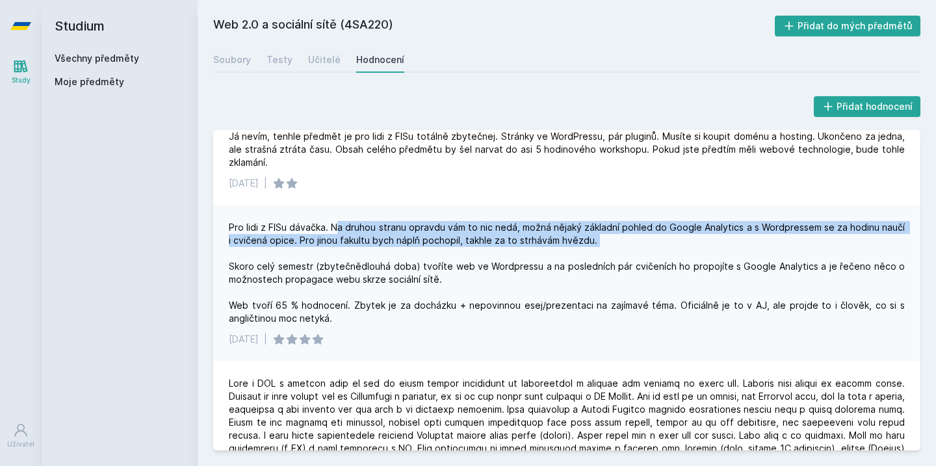
scroll to position [497, 0]
click at [331, 60] on div "Učitelé" at bounding box center [324, 59] width 33 height 13
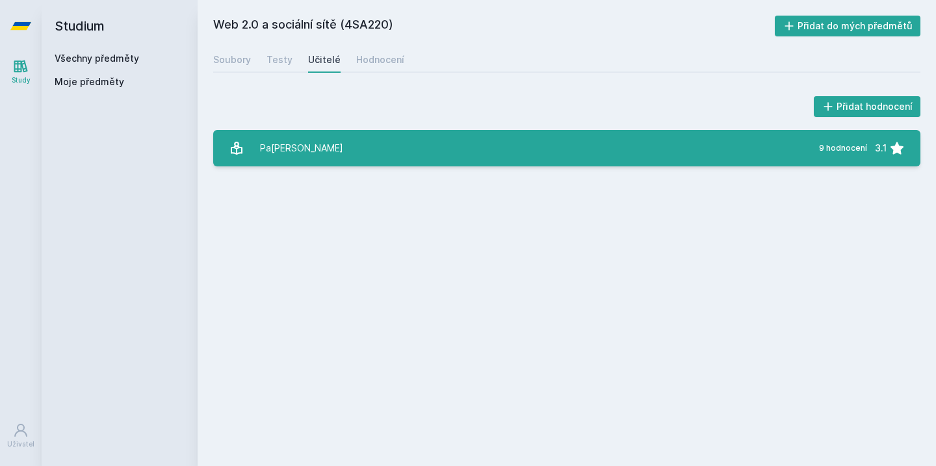
click at [365, 146] on link "[PERSON_NAME] 9 hodnocení 3.1" at bounding box center [566, 148] width 707 height 36
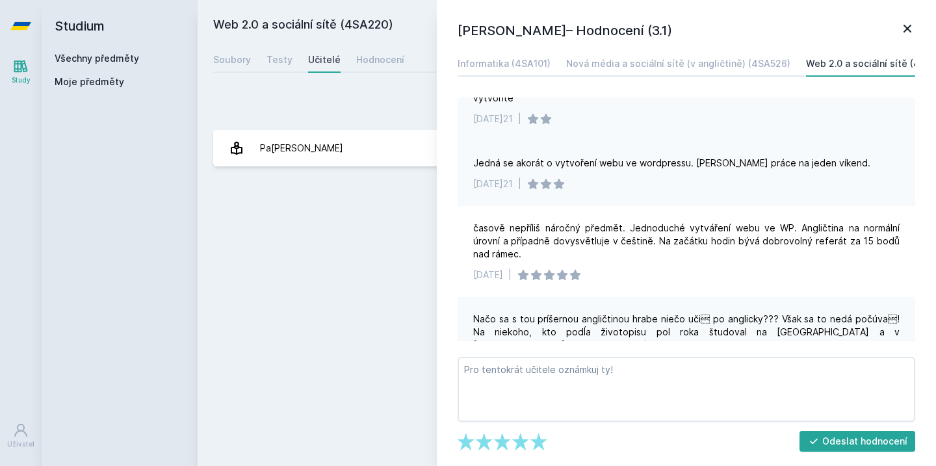
scroll to position [76, 0]
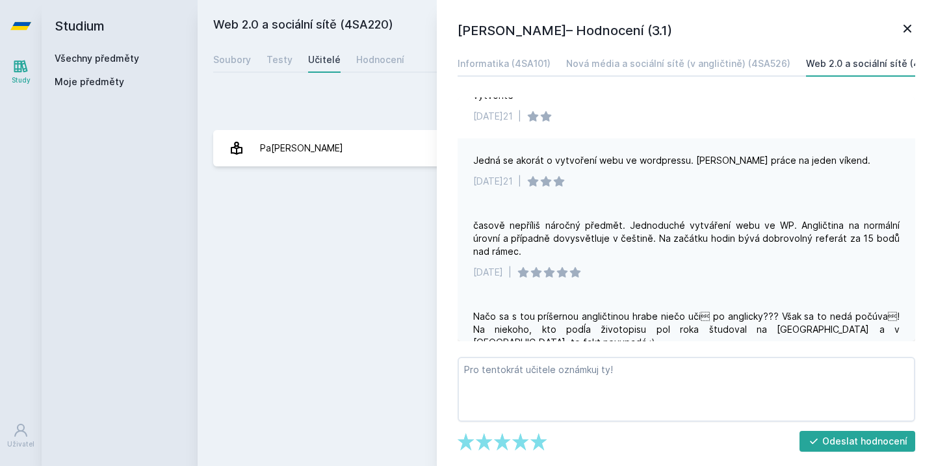
drag, startPoint x: 623, startPoint y: 232, endPoint x: 696, endPoint y: 241, distance: 73.3
click at [696, 240] on div "časově nepříliš náročný předmět. Jednoduché vytváření webu ve WP. Angličtina na…" at bounding box center [686, 238] width 427 height 39
click at [696, 247] on div "časově nepříliš náročný předmět. Jednoduché vytváření webu ve WP. Angličtina na…" at bounding box center [687, 249] width 458 height 91
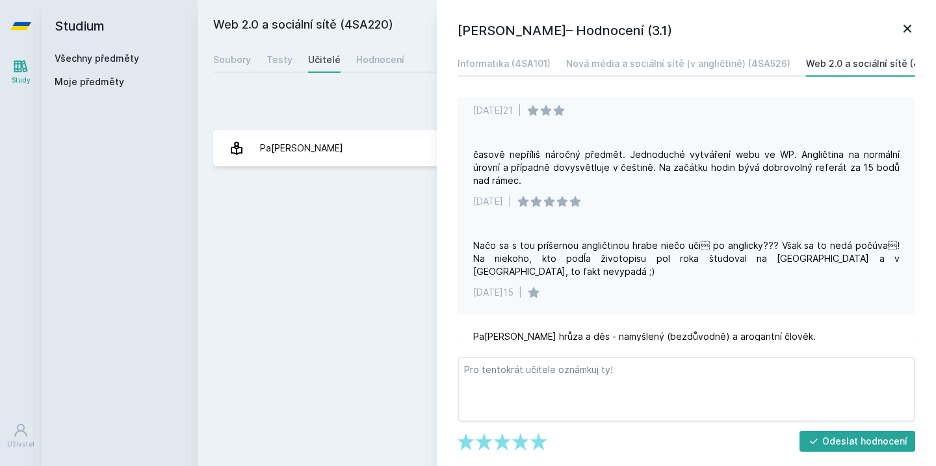
scroll to position [151, 0]
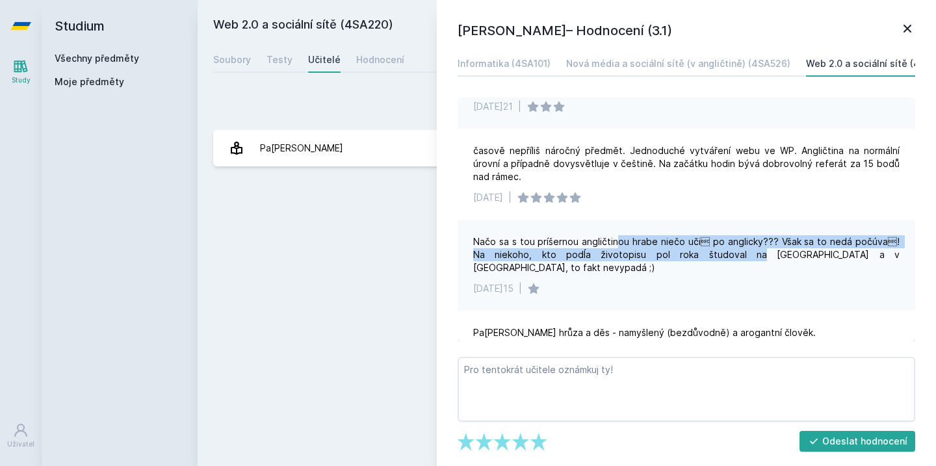
drag, startPoint x: 617, startPoint y: 226, endPoint x: 696, endPoint y: 251, distance: 82.7
click at [691, 247] on div "Načo sa s tou príšernou angličtinou hrabe niečo uči po anglicky??? Však sa to …" at bounding box center [686, 254] width 427 height 39
click at [904, 28] on icon at bounding box center [908, 29] width 16 height 16
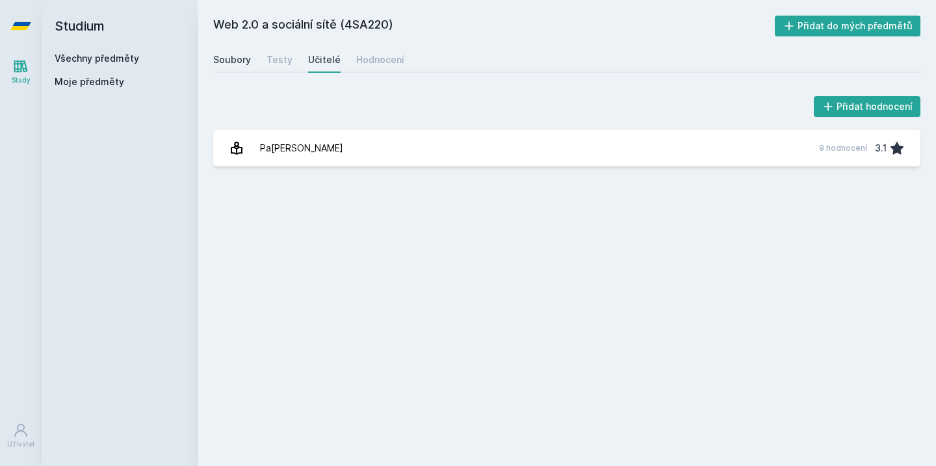
click at [249, 60] on div "Soubory" at bounding box center [232, 59] width 38 height 13
